Goal: Task Accomplishment & Management: Manage account settings

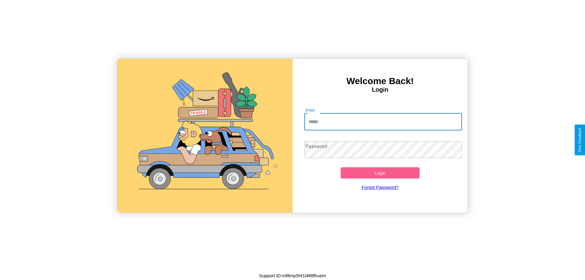
click at [383, 122] on input "Email" at bounding box center [383, 121] width 158 height 17
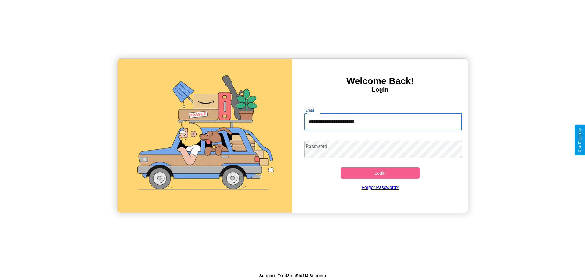
type input "**********"
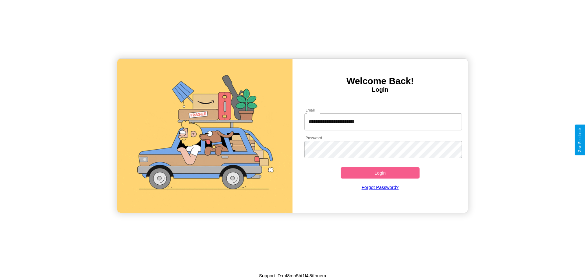
click at [380, 173] on button "Login" at bounding box center [380, 172] width 79 height 11
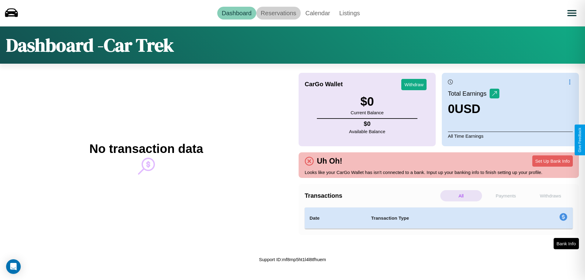
click at [278, 13] on link "Reservations" at bounding box center [278, 13] width 45 height 13
